Goal: Find specific page/section: Find specific page/section

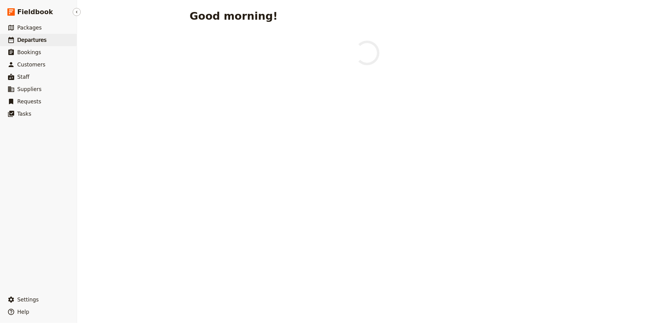
click at [32, 39] on span "Departures" at bounding box center [31, 40] width 29 height 6
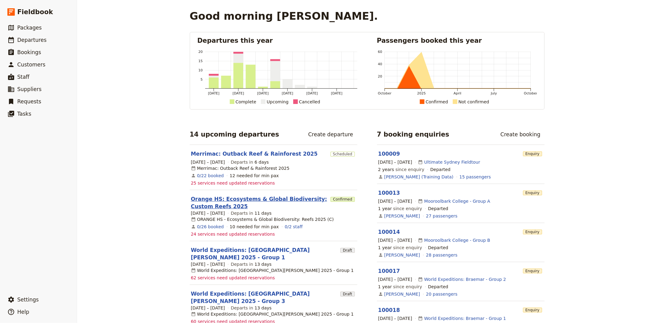
click at [235, 196] on link "Orange HS: Ecosystems & Global Biodiversity: Custom Reefs 2025" at bounding box center [259, 203] width 137 height 15
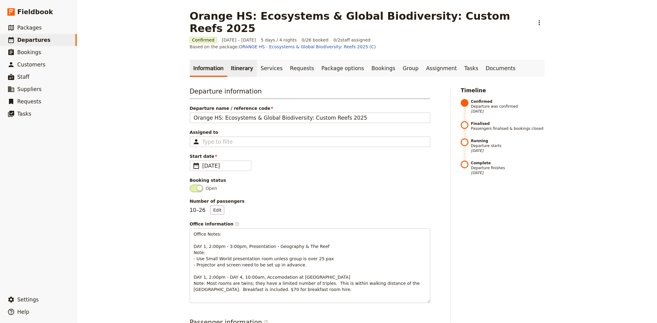
click at [227, 60] on link "Itinerary" at bounding box center [242, 68] width 30 height 17
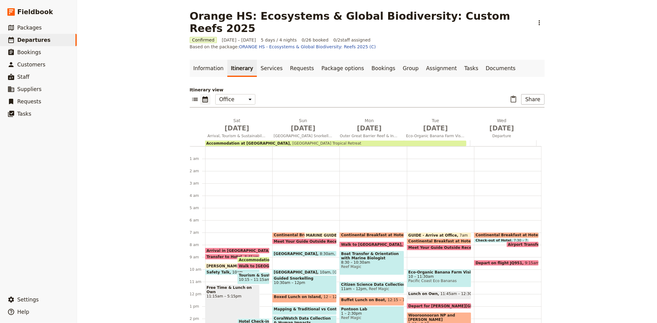
scroll to position [80, 0]
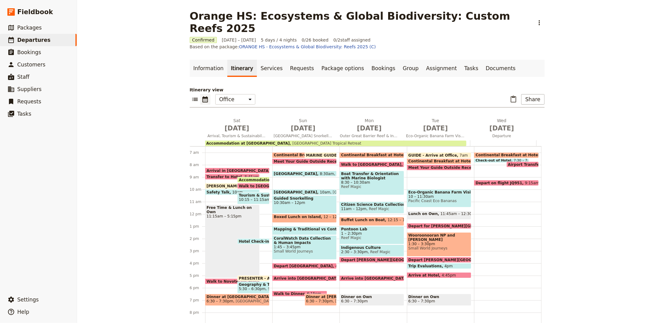
click at [518, 163] on span "Airport Transfer & Depart" at bounding box center [536, 165] width 56 height 4
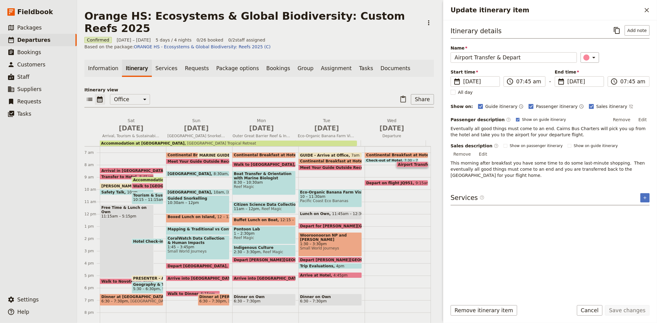
drag, startPoint x: 643, startPoint y: 10, endPoint x: 611, endPoint y: 17, distance: 32.6
click at [643, 10] on icon "Close drawer" at bounding box center [646, 9] width 7 height 7
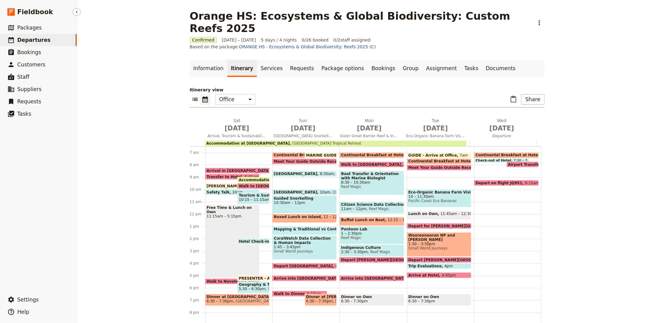
click at [30, 44] on link "​ Departures" at bounding box center [38, 40] width 77 height 12
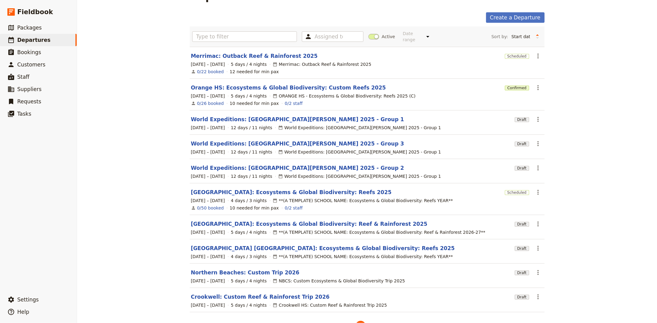
scroll to position [35, 0]
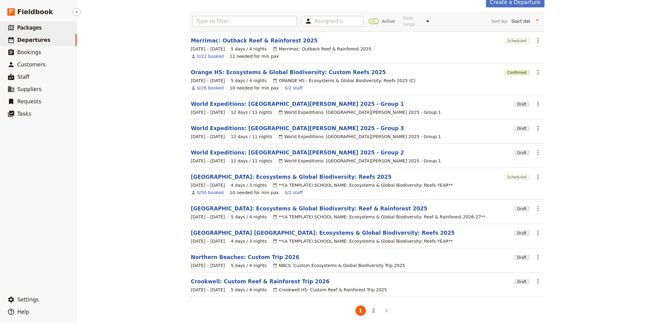
click at [46, 31] on link "​ Packages" at bounding box center [38, 28] width 77 height 12
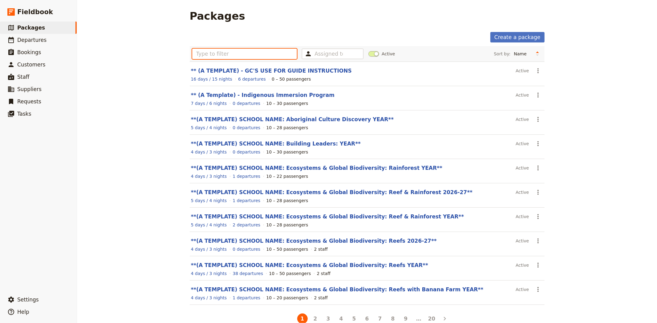
click at [255, 54] on input "text" at bounding box center [244, 54] width 105 height 10
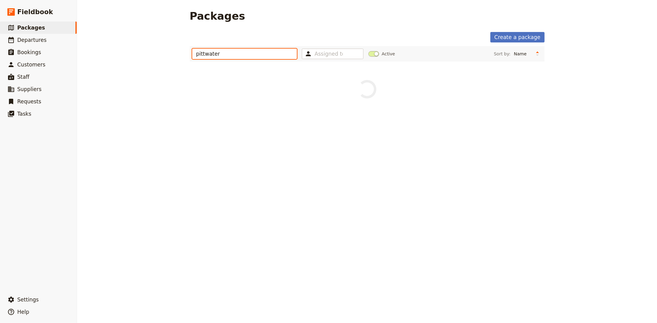
type input "pittwater"
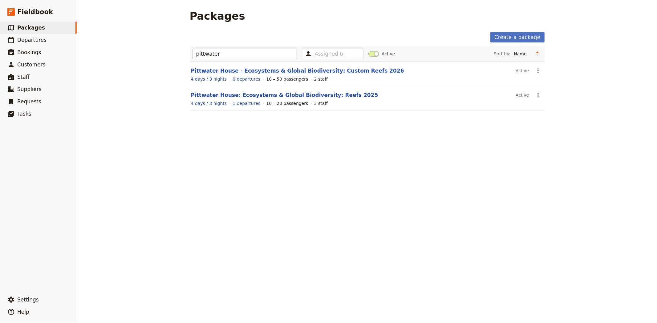
click at [285, 72] on link "Pittwater House - Ecosystems & Global Biodiversity: Custom Reefs 2026" at bounding box center [297, 71] width 213 height 6
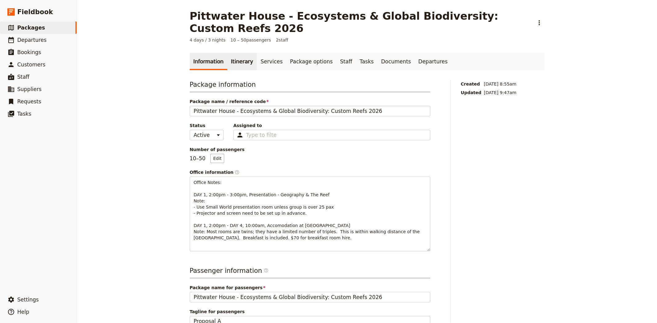
click at [236, 53] on link "Itinerary" at bounding box center [242, 61] width 30 height 17
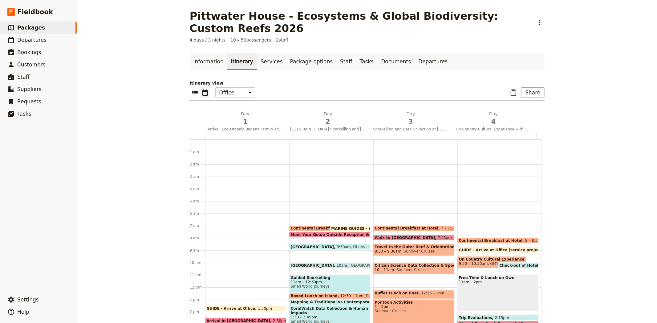
scroll to position [80, 0]
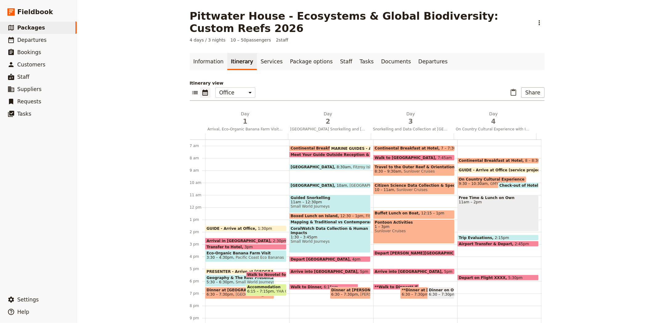
click at [616, 127] on div "Pittwater House - Ecosystems & Global Biodiversity: Custom Reefs 2026 ​ 4 days …" at bounding box center [367, 161] width 580 height 323
